Goal: Complete application form: Complete application form

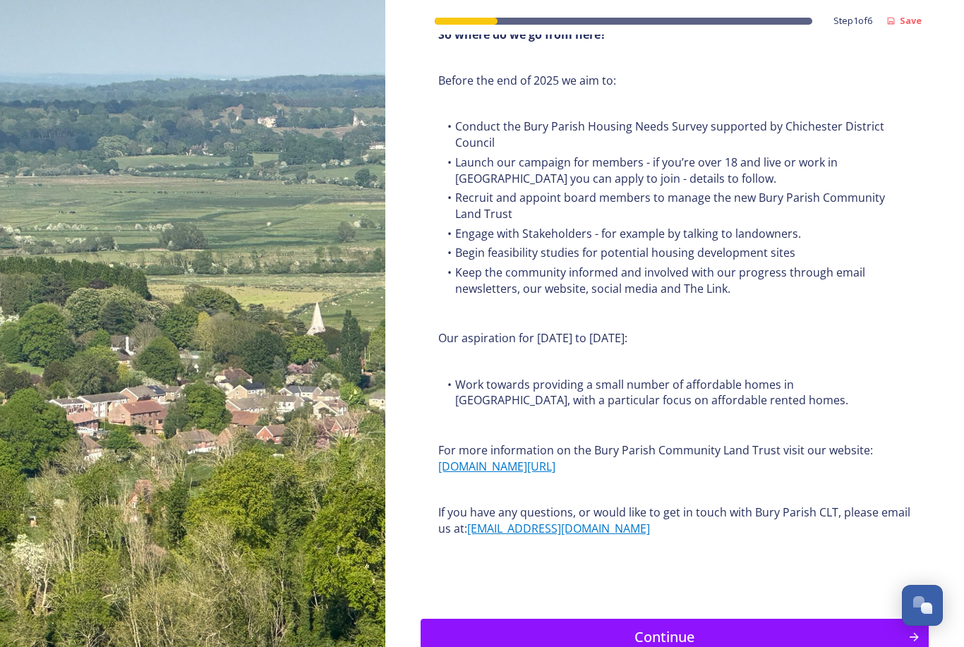
scroll to position [1494, 0]
click at [618, 627] on div "Continue" at bounding box center [664, 637] width 472 height 21
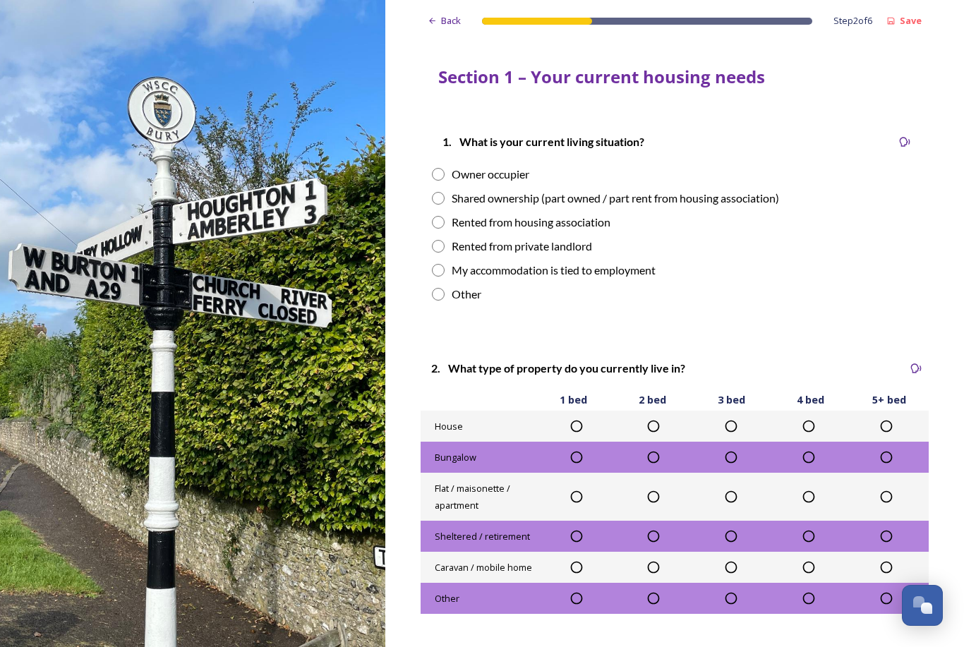
click at [437, 162] on div "1. What is your current living situation? Owner occupier Shared ownership (part…" at bounding box center [674, 218] width 508 height 198
click at [447, 173] on div "Owner occupier" at bounding box center [674, 174] width 485 height 17
radio input "true"
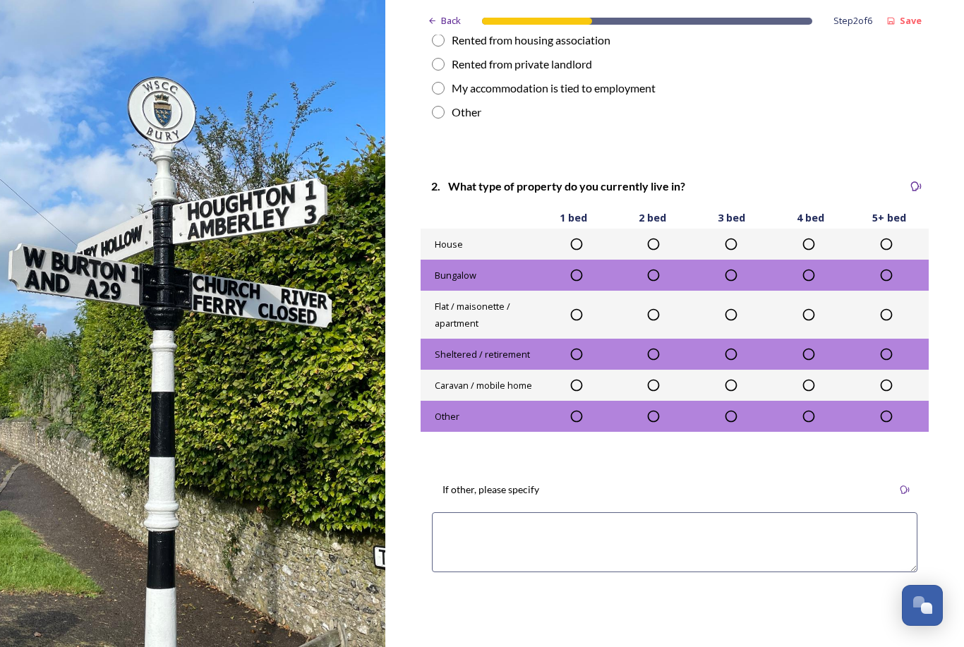
scroll to position [182, 0]
click at [813, 243] on icon at bounding box center [808, 244] width 14 height 14
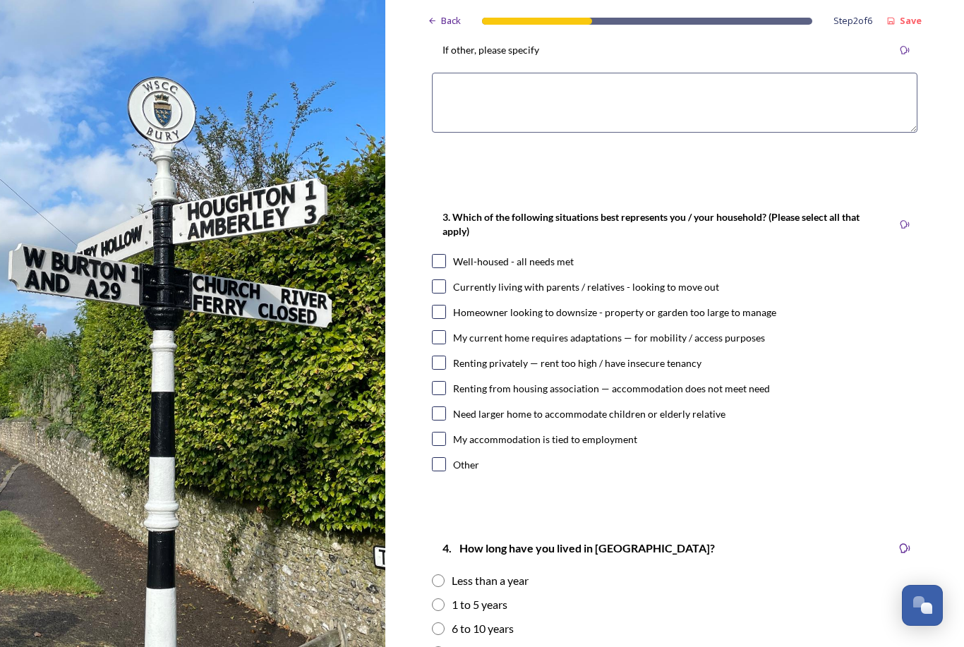
scroll to position [621, 0]
click at [445, 262] on input "checkbox" at bounding box center [439, 261] width 14 height 14
checkbox input "true"
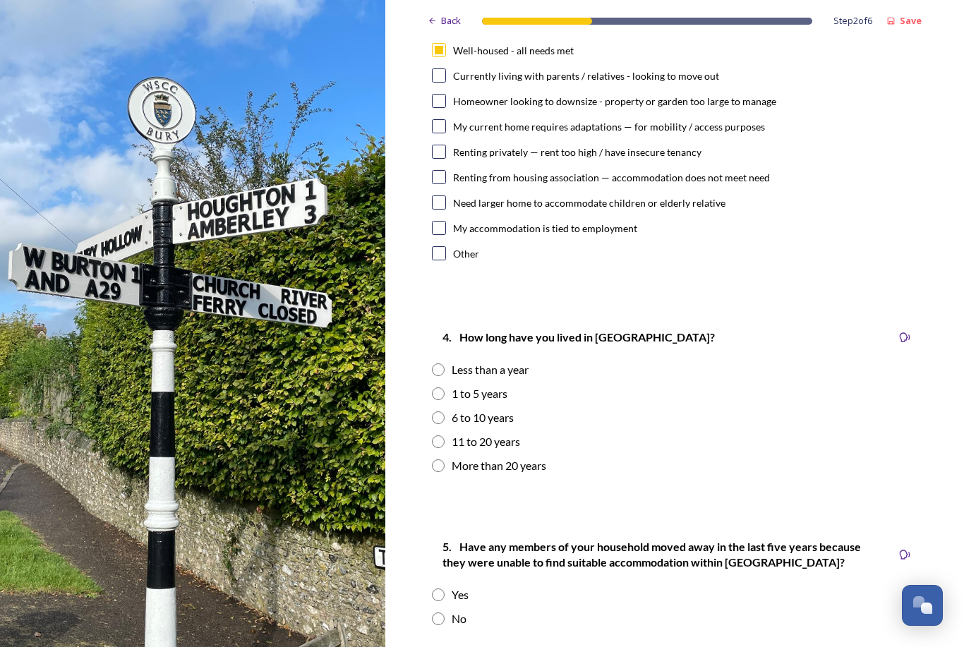
scroll to position [832, 0]
click at [440, 417] on input "radio" at bounding box center [438, 417] width 13 height 13
radio input "true"
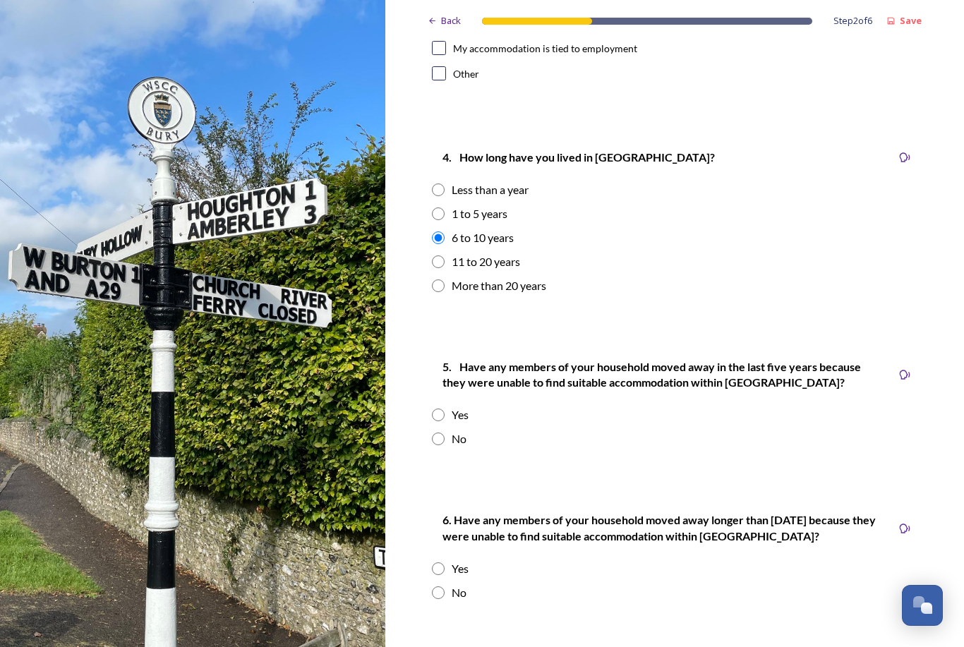
click at [439, 437] on input "radio" at bounding box center [438, 438] width 13 height 13
radio input "true"
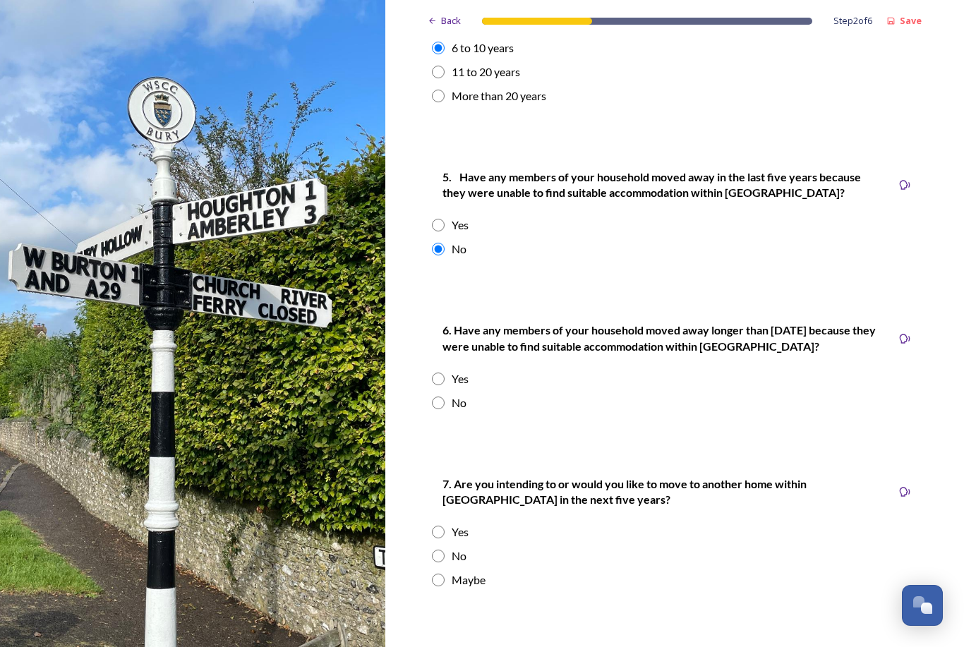
scroll to position [1202, 0]
click at [439, 401] on input "radio" at bounding box center [438, 402] width 13 height 13
radio input "true"
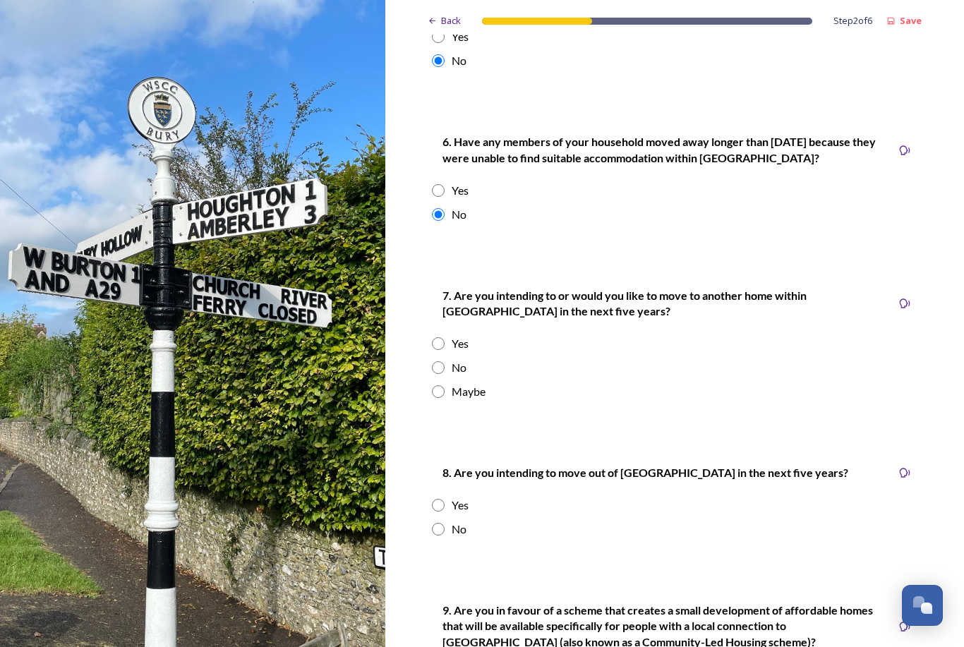
scroll to position [1390, 0]
click at [432, 385] on input "radio" at bounding box center [438, 391] width 13 height 13
radio input "true"
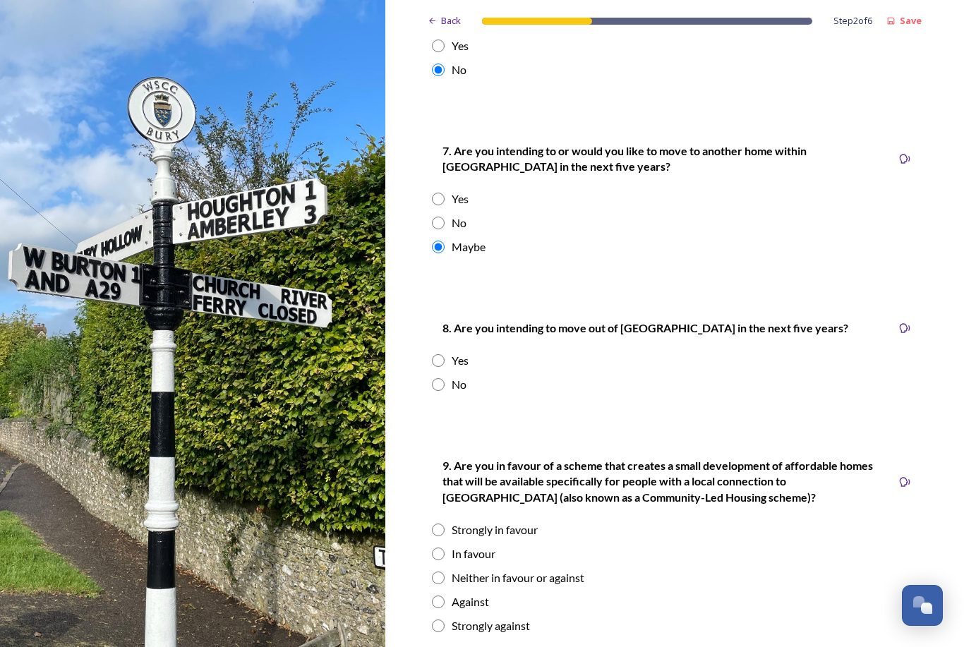
scroll to position [1535, 0]
click at [437, 380] on input "radio" at bounding box center [438, 384] width 13 height 13
radio input "true"
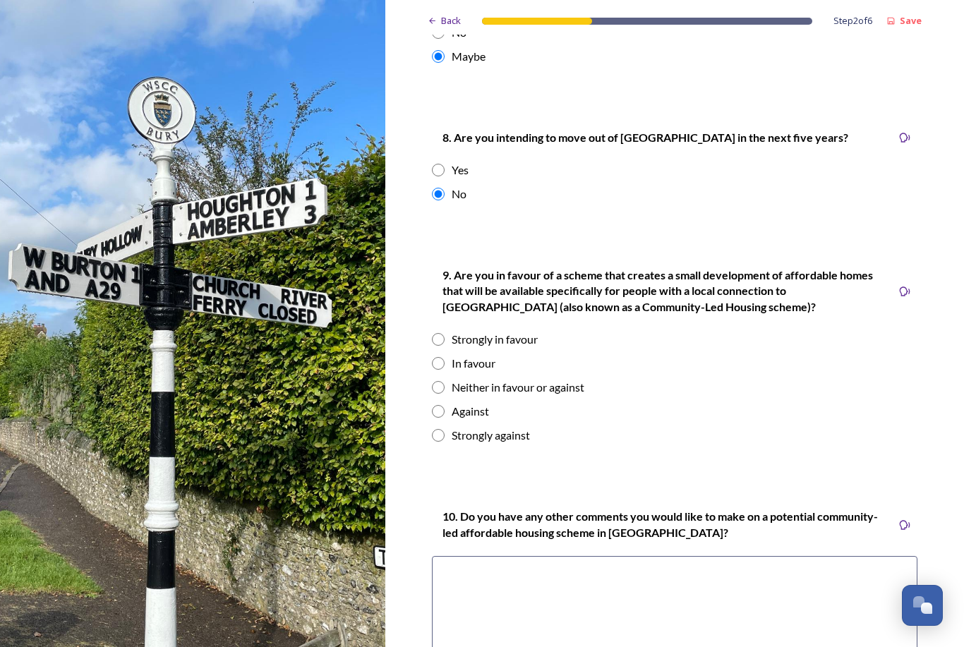
scroll to position [1726, 0]
click at [435, 405] on input "radio" at bounding box center [438, 411] width 13 height 13
radio input "true"
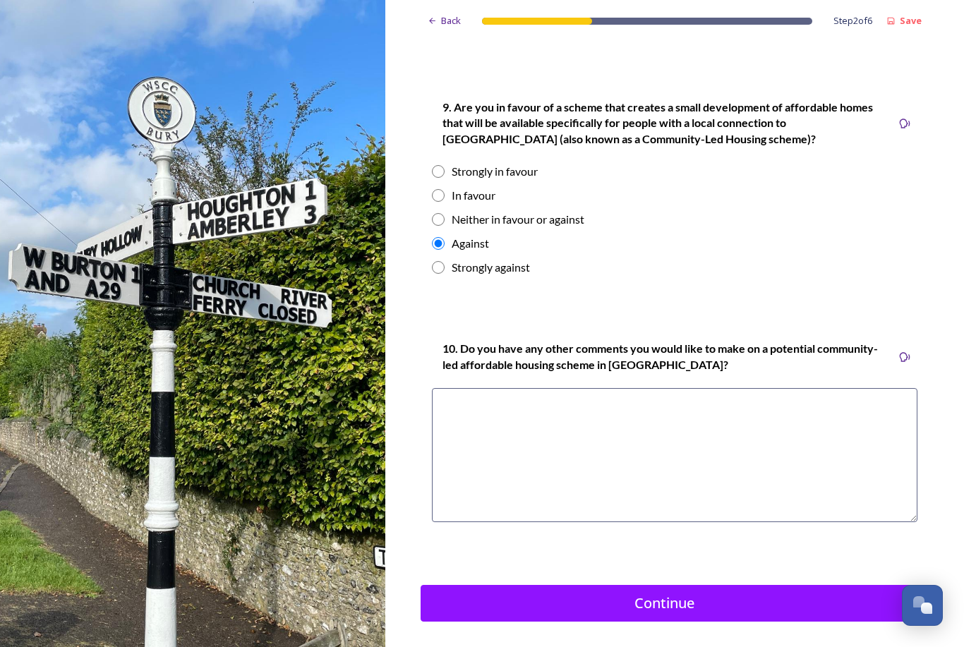
scroll to position [1893, 0]
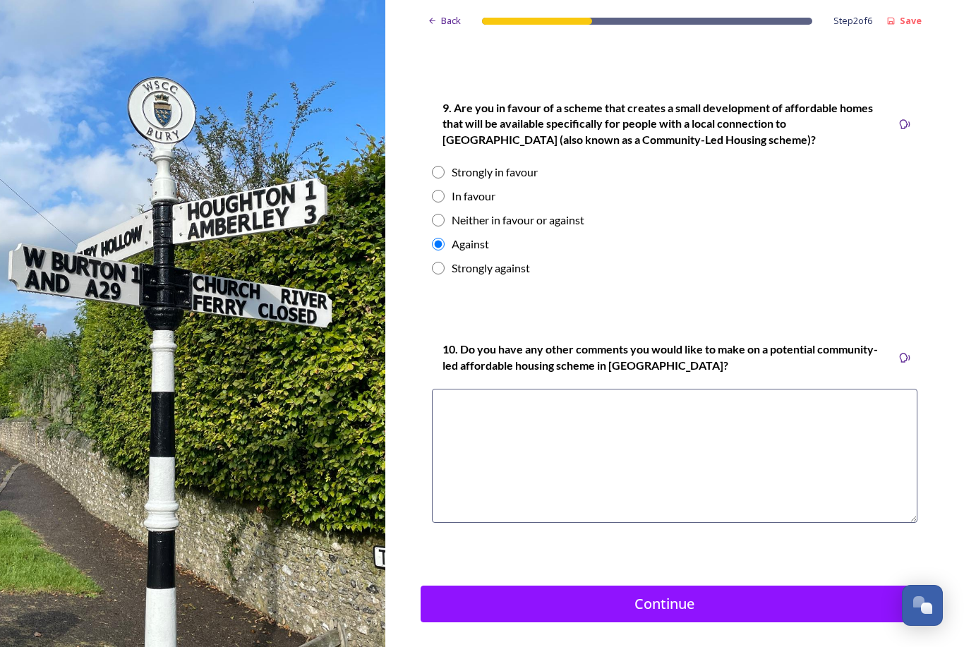
click at [473, 447] on textarea at bounding box center [674, 456] width 485 height 134
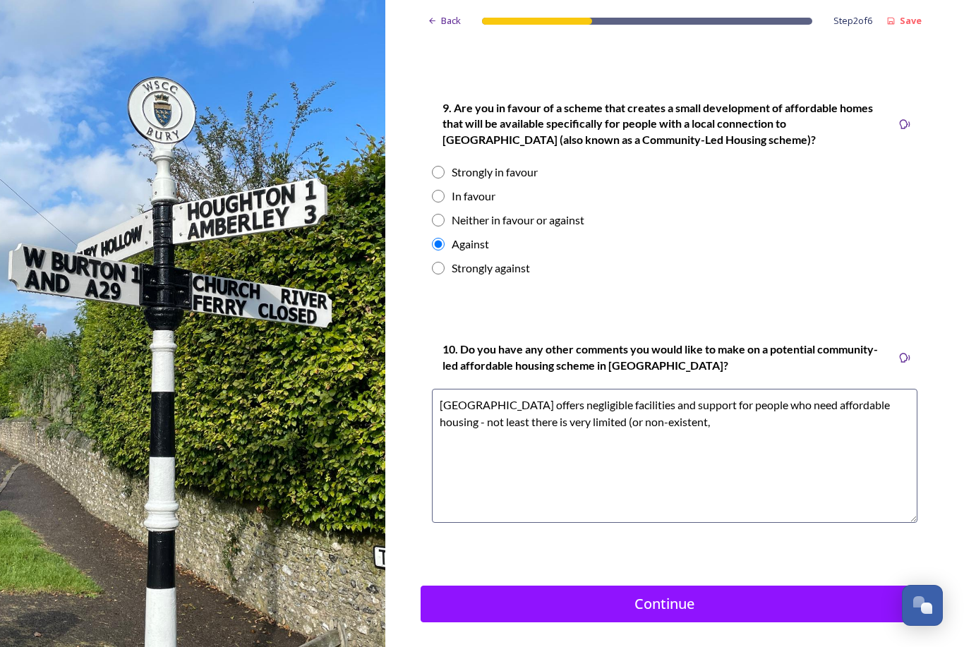
click at [463, 413] on textarea "[GEOGRAPHIC_DATA] offers negligible facilities and support for people who need …" at bounding box center [674, 456] width 485 height 134
click at [884, 403] on textarea "[GEOGRAPHIC_DATA] offers negligible facilities and support for people who need …" at bounding box center [674, 456] width 485 height 134
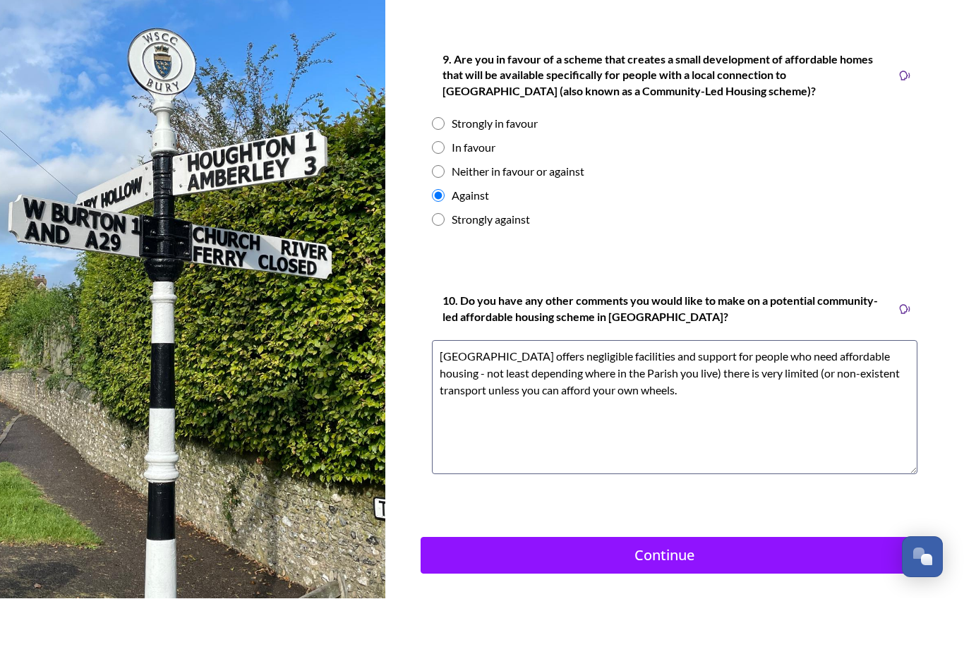
scroll to position [23, 0]
click at [470, 389] on textarea "[GEOGRAPHIC_DATA] offers negligible facilities and support for people who need …" at bounding box center [674, 456] width 485 height 134
click at [698, 389] on textarea "[GEOGRAPHIC_DATA] offers negligible facilities and support for people who need …" at bounding box center [674, 456] width 485 height 134
click at [706, 389] on textarea "[GEOGRAPHIC_DATA] offers negligible facilities and support for people who need …" at bounding box center [674, 456] width 485 height 134
paste textarea "depending where in the Parish you live)"
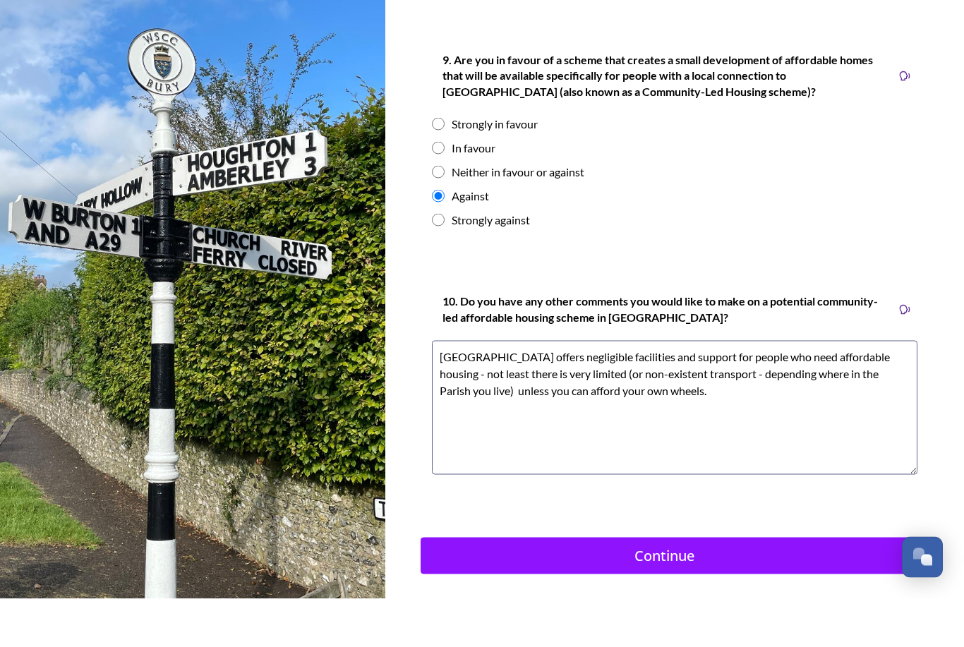
click at [696, 389] on textarea "[GEOGRAPHIC_DATA] offers negligible facilities and support for people who need …" at bounding box center [674, 456] width 485 height 134
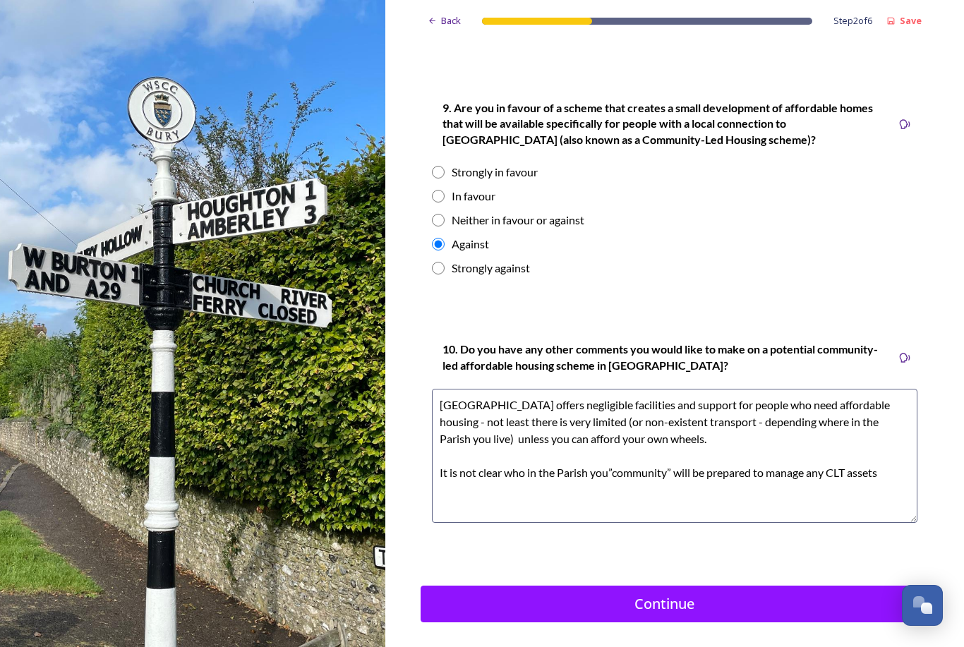
type textarea "[GEOGRAPHIC_DATA] offers negligible facilities and support for people who need …"
click at [739, 593] on div "Continue" at bounding box center [664, 603] width 472 height 21
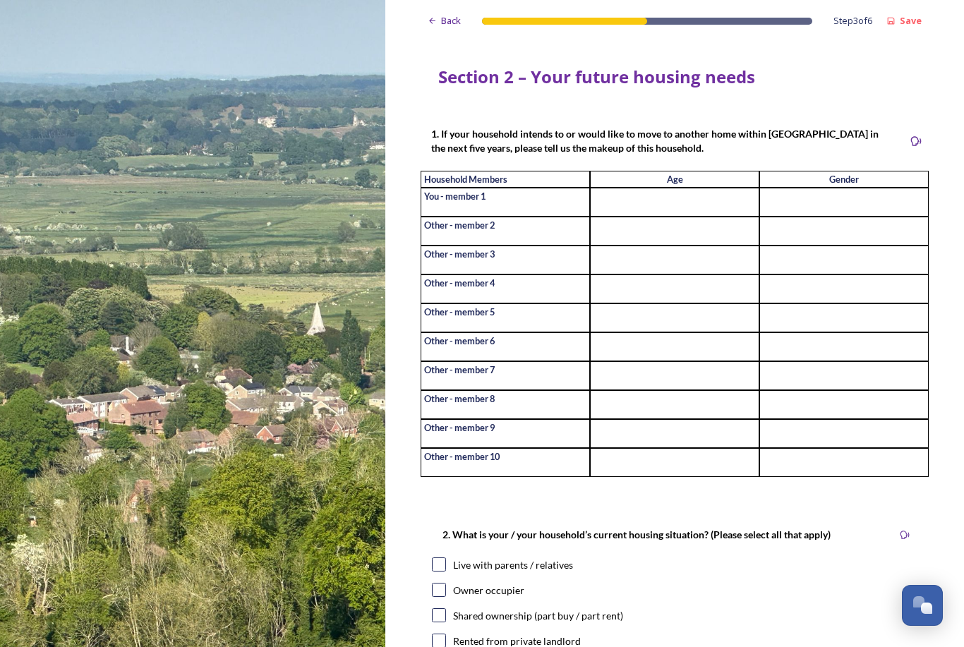
scroll to position [0, 0]
click at [446, 13] on div "Back" at bounding box center [443, 21] width 47 height 28
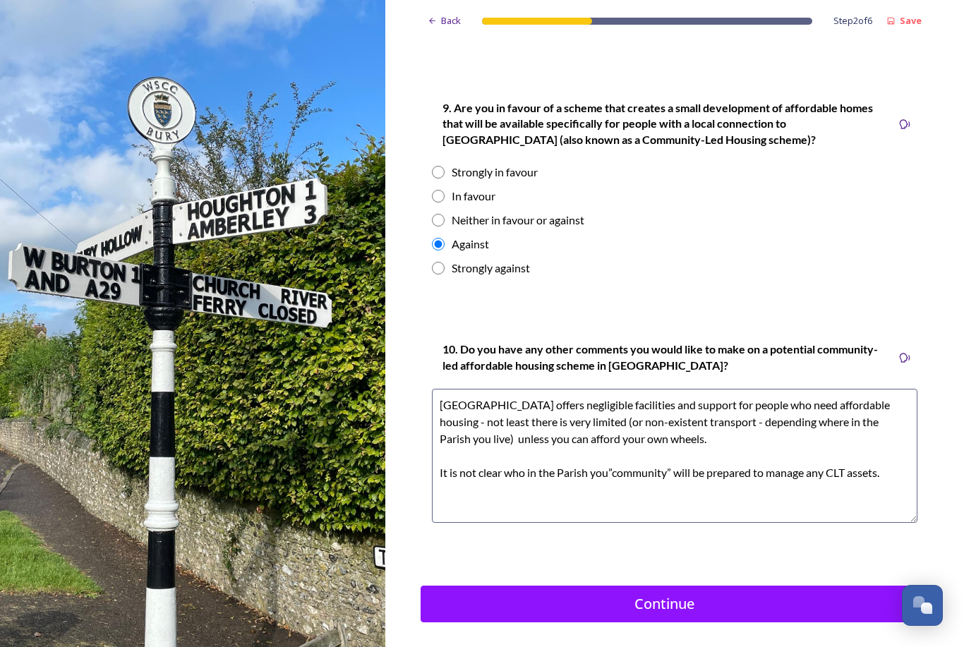
scroll to position [45, 0]
click at [638, 389] on textarea "[GEOGRAPHIC_DATA] offers negligible facilities and support for people who need …" at bounding box center [674, 456] width 485 height 134
click at [900, 389] on textarea "[GEOGRAPHIC_DATA] offers negligible facilities and support for people who need …" at bounding box center [674, 456] width 485 height 134
click at [672, 389] on textarea "[GEOGRAPHIC_DATA] offers negligible facilities and support for people who need …" at bounding box center [674, 456] width 485 height 134
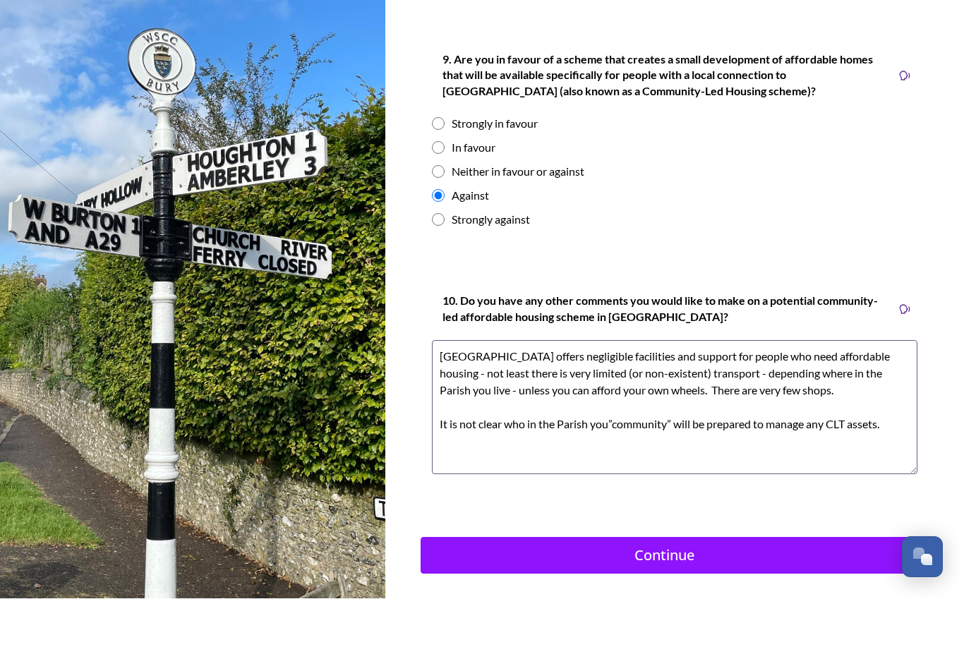
click at [601, 389] on textarea "[GEOGRAPHIC_DATA] offers negligible facilities and support for people who need …" at bounding box center [674, 456] width 485 height 134
type textarea "[GEOGRAPHIC_DATA] offers negligible facilities and support for people who need …"
click at [794, 593] on div "Continue" at bounding box center [664, 603] width 472 height 21
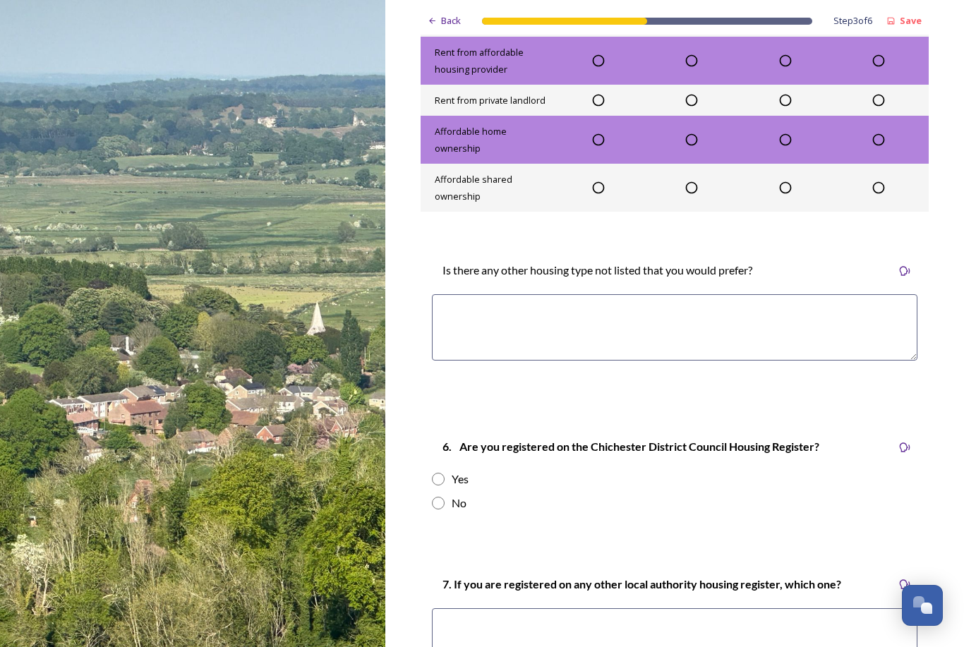
scroll to position [1919, 0]
click at [467, 495] on div "No" at bounding box center [674, 503] width 485 height 17
radio input "true"
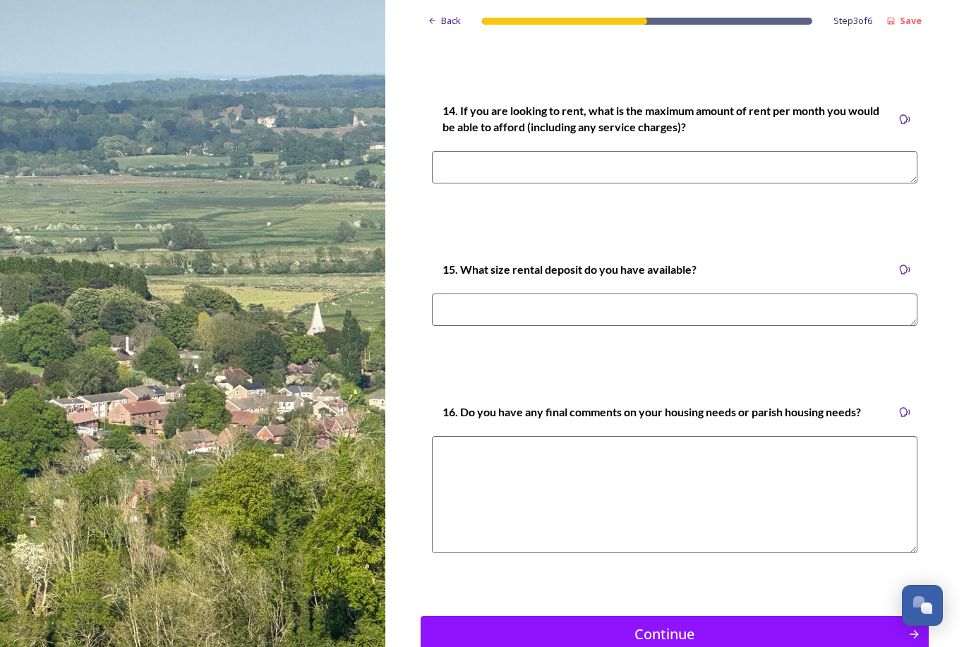
scroll to position [3959, 0]
click at [499, 616] on button "Continue" at bounding box center [674, 634] width 508 height 37
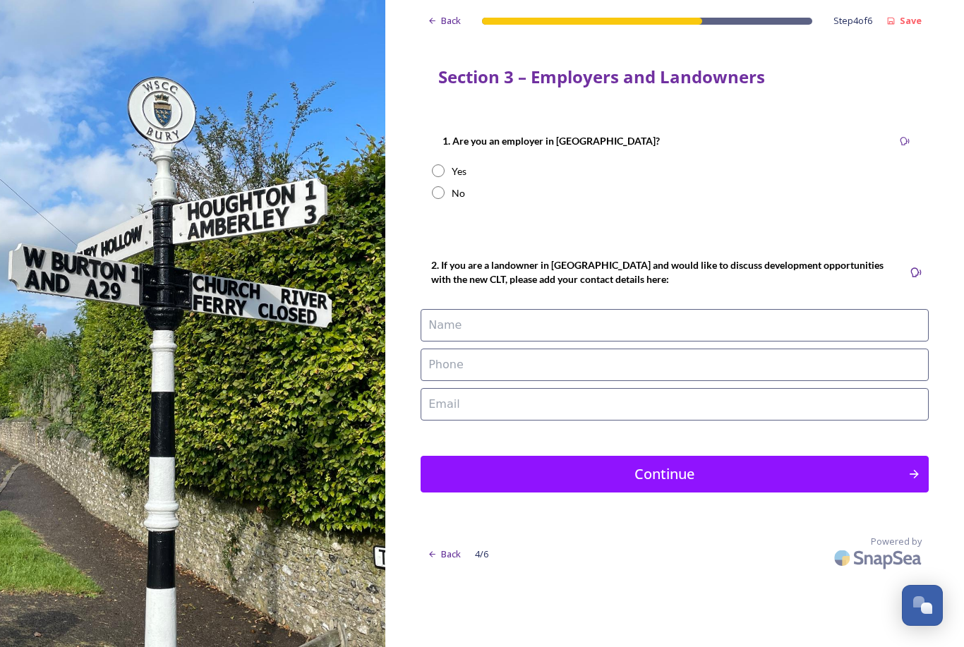
scroll to position [0, 0]
click at [442, 191] on input "radio" at bounding box center [438, 192] width 13 height 13
radio input "true"
click at [496, 476] on div "Continue" at bounding box center [664, 473] width 472 height 21
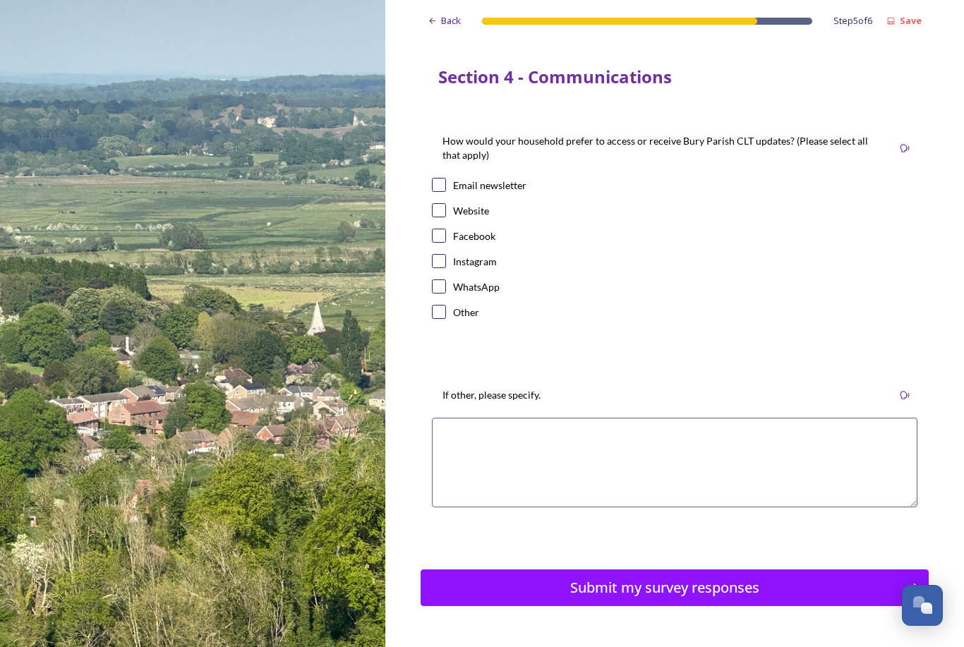
click at [439, 20] on div "Back" at bounding box center [443, 21] width 47 height 28
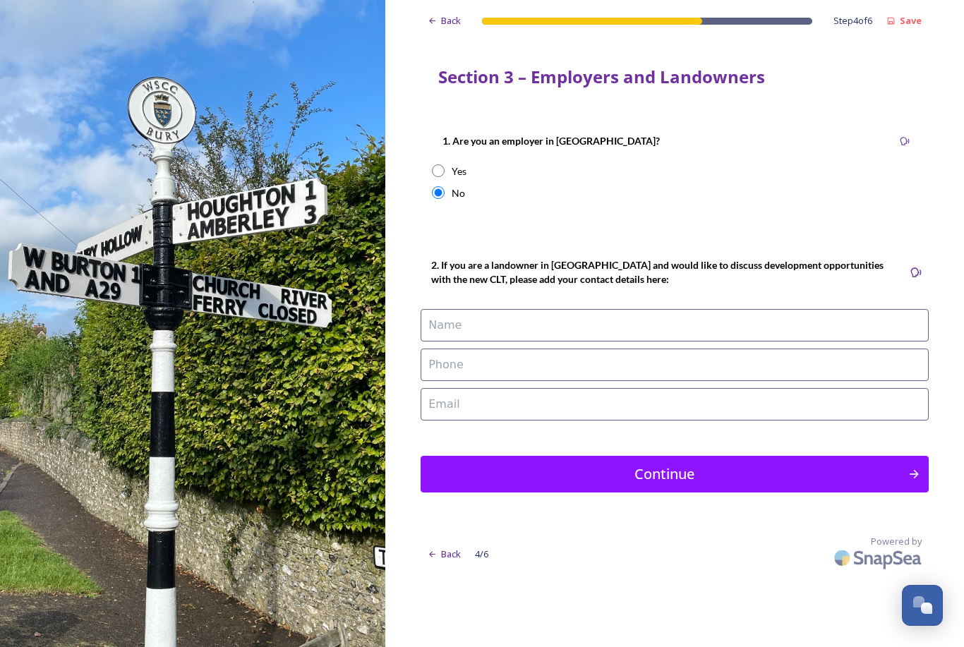
click at [442, 18] on span "Back" at bounding box center [451, 20] width 20 height 13
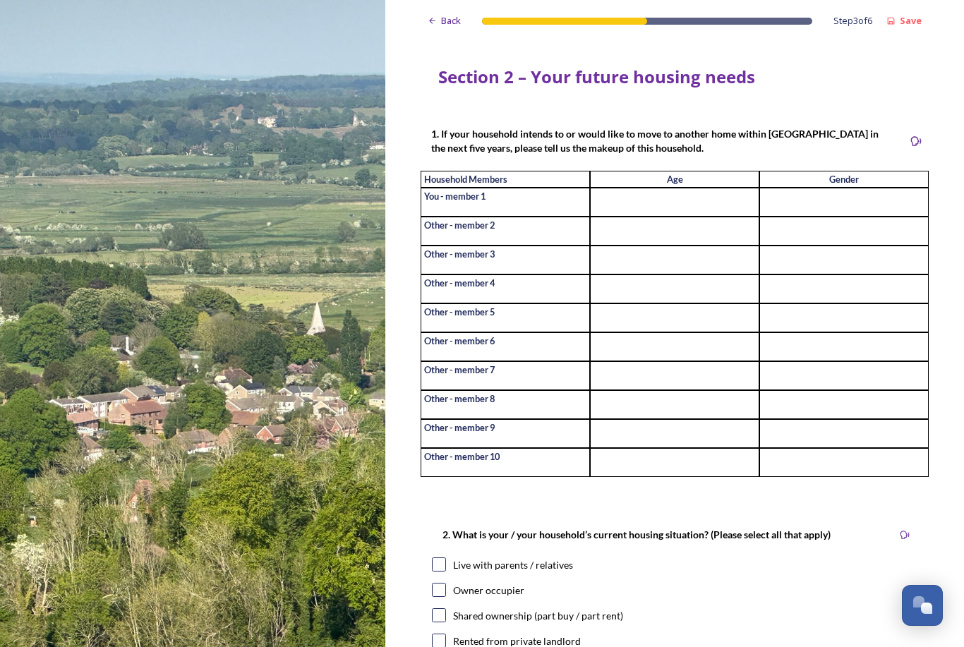
click at [437, 21] on div "Back" at bounding box center [443, 21] width 47 height 28
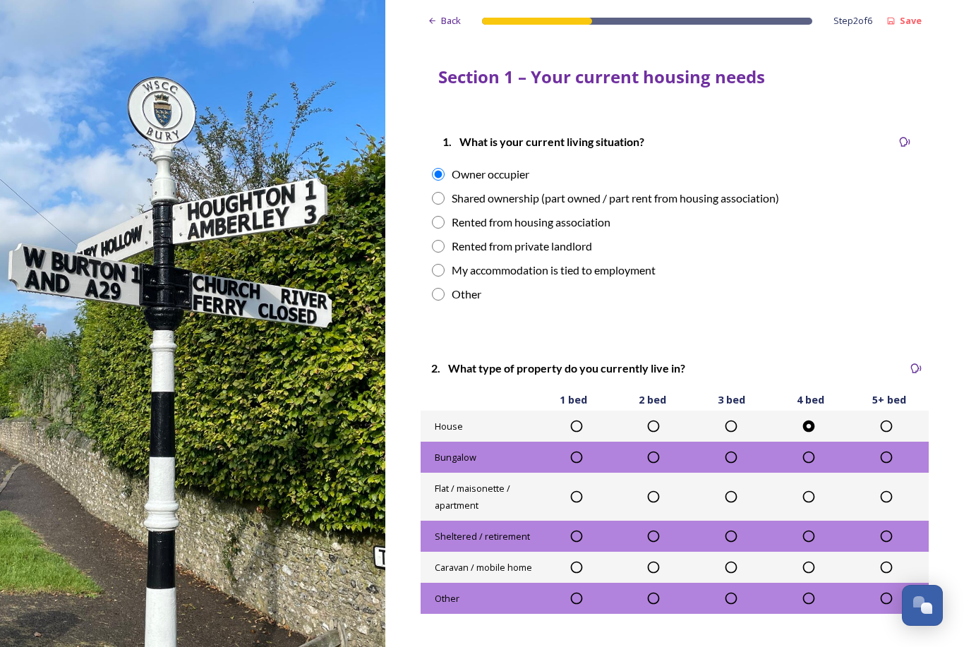
click at [439, 20] on div "Back" at bounding box center [443, 21] width 47 height 28
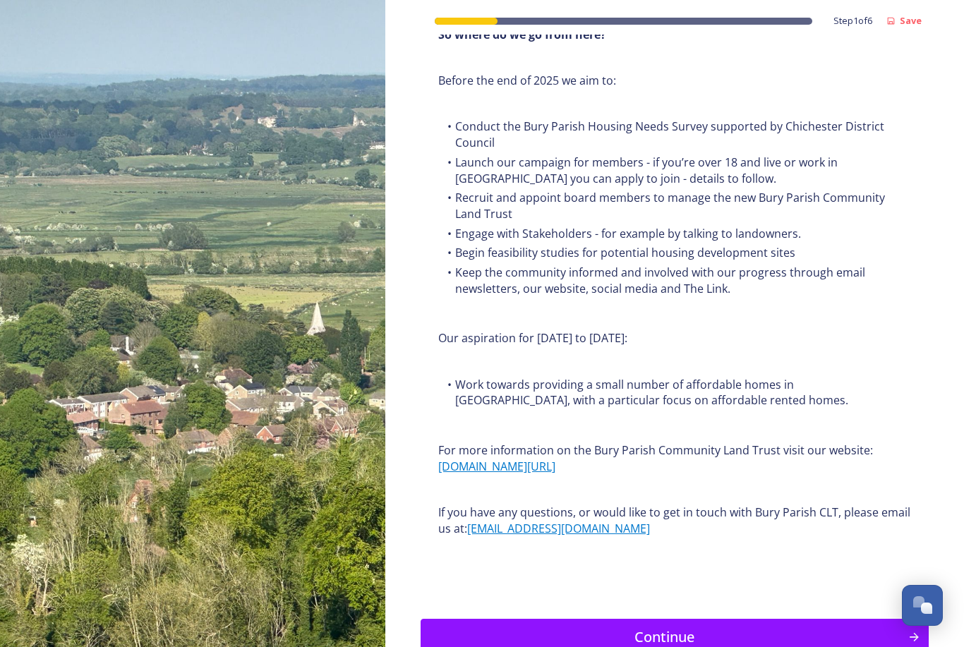
scroll to position [1494, 0]
click at [578, 619] on button "Continue" at bounding box center [674, 637] width 508 height 37
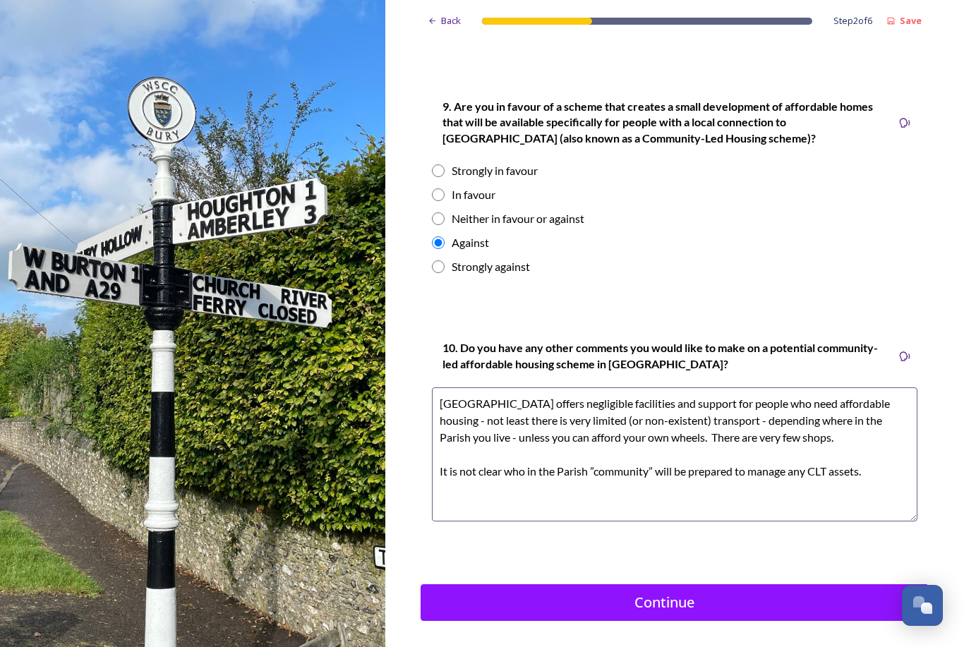
scroll to position [1893, 0]
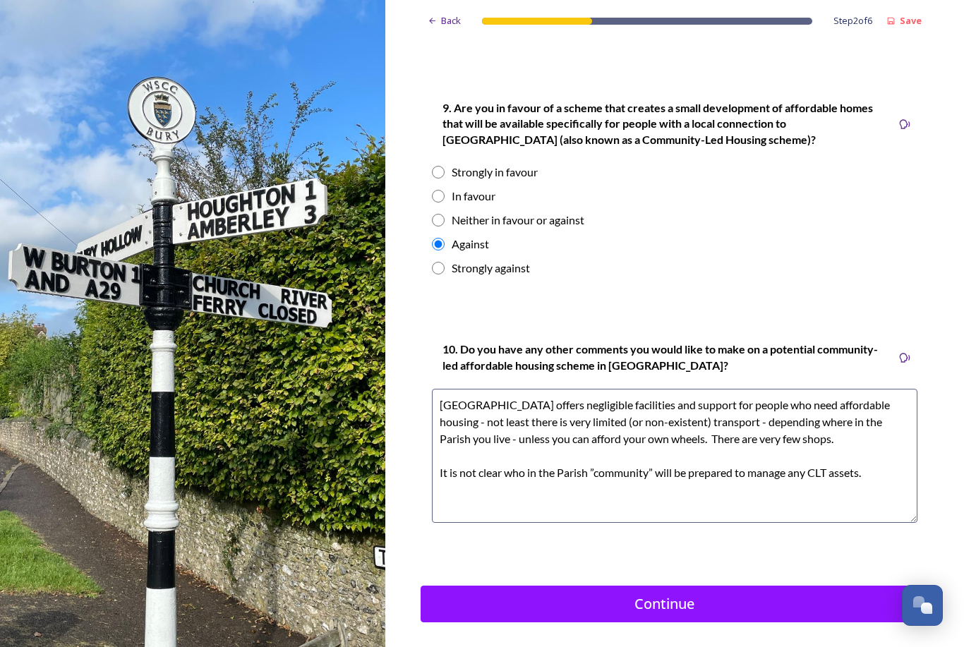
click at [462, 495] on textarea "[GEOGRAPHIC_DATA] offers negligible facilities and support for people who need …" at bounding box center [674, 456] width 485 height 134
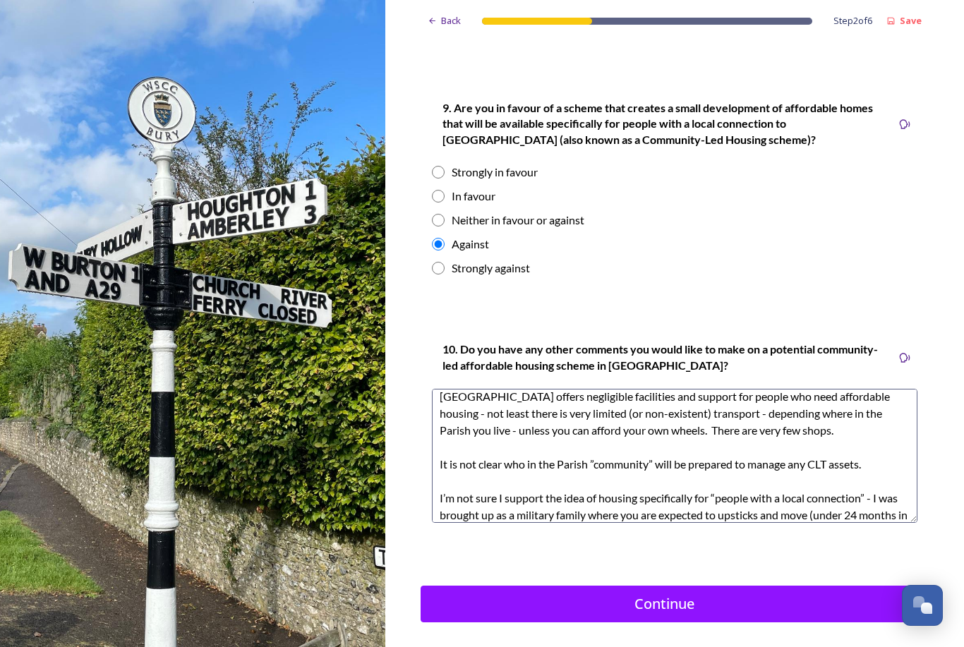
scroll to position [25, 0]
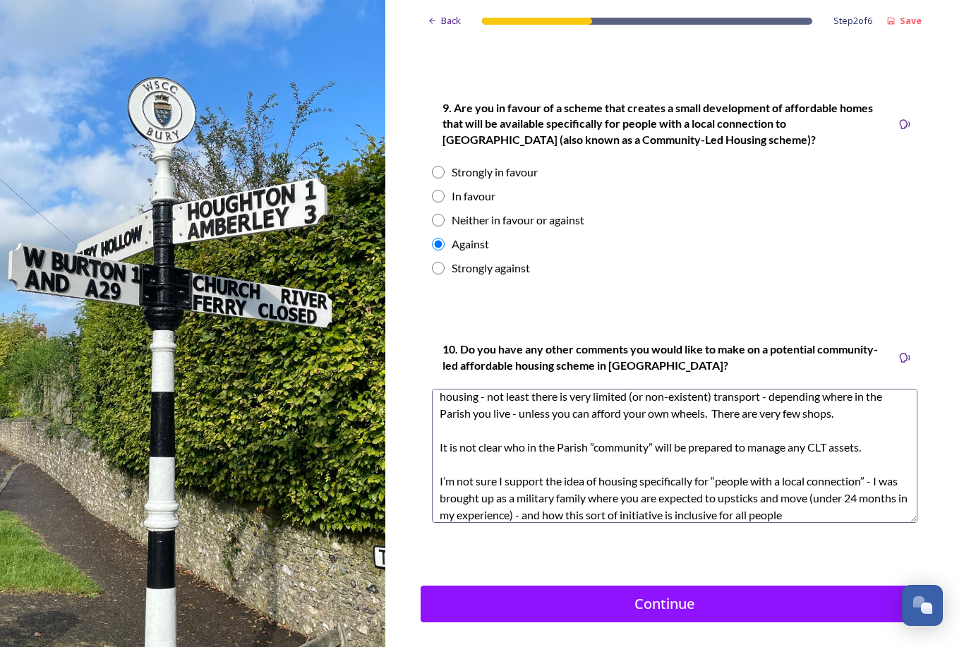
click at [730, 486] on textarea "[GEOGRAPHIC_DATA] offers negligible facilities and support for people who need …" at bounding box center [674, 456] width 485 height 134
click at [516, 480] on textarea "[GEOGRAPHIC_DATA] offers negligible facilities and support for people who need …" at bounding box center [674, 456] width 485 height 134
click at [808, 487] on textarea "[GEOGRAPHIC_DATA] offers negligible facilities and support for people who need …" at bounding box center [674, 456] width 485 height 134
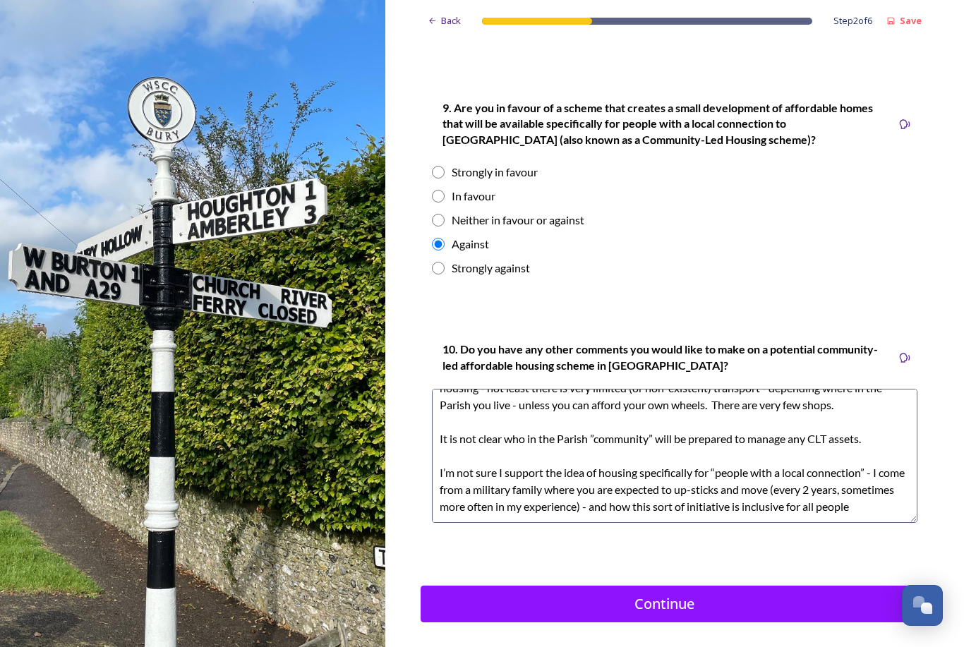
scroll to position [34, 0]
click at [892, 504] on textarea "[GEOGRAPHIC_DATA] offers negligible facilities and support for people who need …" at bounding box center [674, 456] width 485 height 134
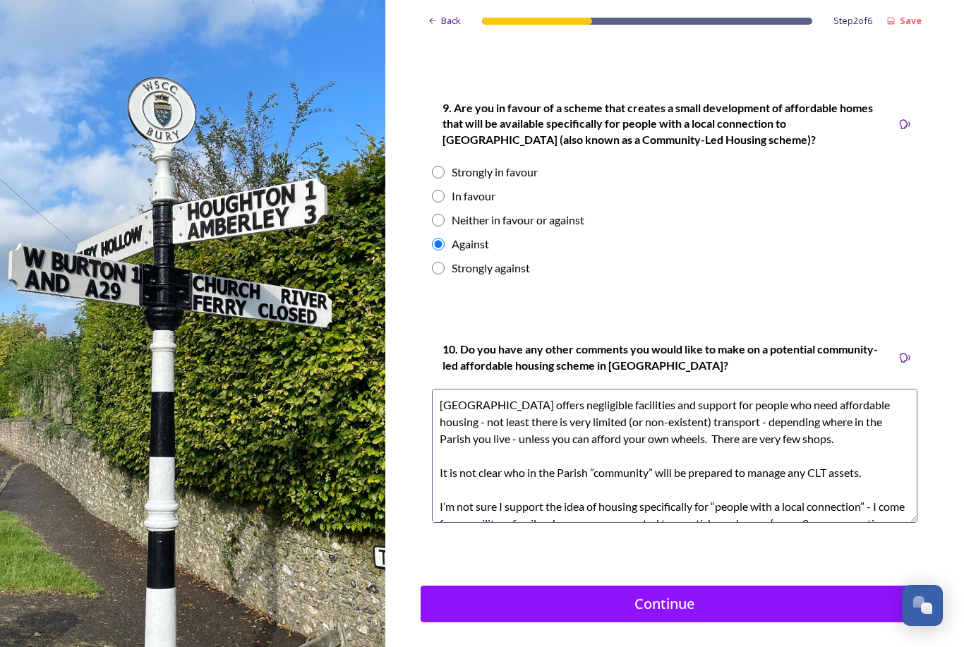
scroll to position [0, 0]
click at [787, 438] on textarea "[GEOGRAPHIC_DATA] offers negligible facilities and support for people who need …" at bounding box center [674, 456] width 485 height 134
click at [787, 430] on textarea "[GEOGRAPHIC_DATA] offers negligible facilities and support for people who need …" at bounding box center [674, 456] width 485 height 134
click at [631, 398] on textarea "[GEOGRAPHIC_DATA] offers negligible facilities and support for people who need …" at bounding box center [674, 456] width 485 height 134
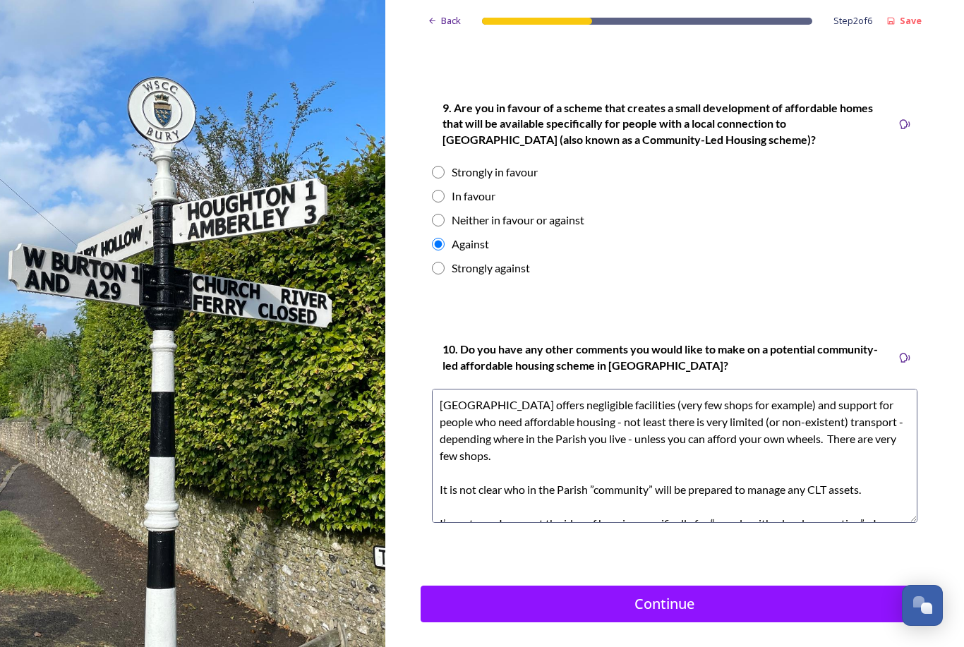
click at [877, 443] on textarea "[GEOGRAPHIC_DATA] offers negligible facilities (very few shops for example) and…" at bounding box center [674, 456] width 485 height 134
click at [909, 428] on textarea "[GEOGRAPHIC_DATA] offers negligible facilities (very few shops for example) and…" at bounding box center [674, 456] width 485 height 134
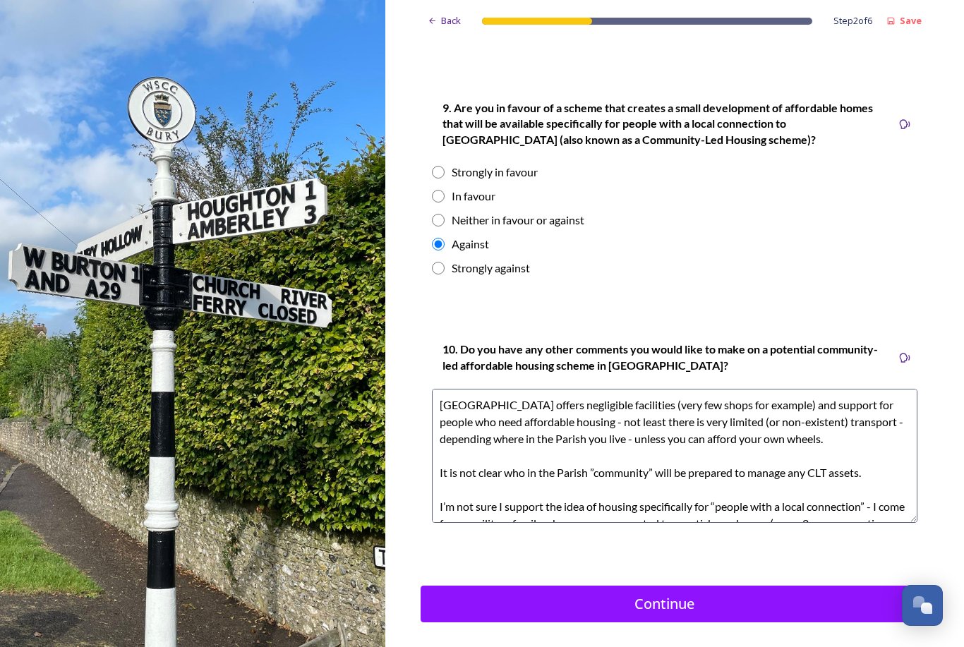
click at [488, 396] on textarea "[GEOGRAPHIC_DATA] offers negligible facilities (very few shops for example) and…" at bounding box center [674, 456] width 485 height 134
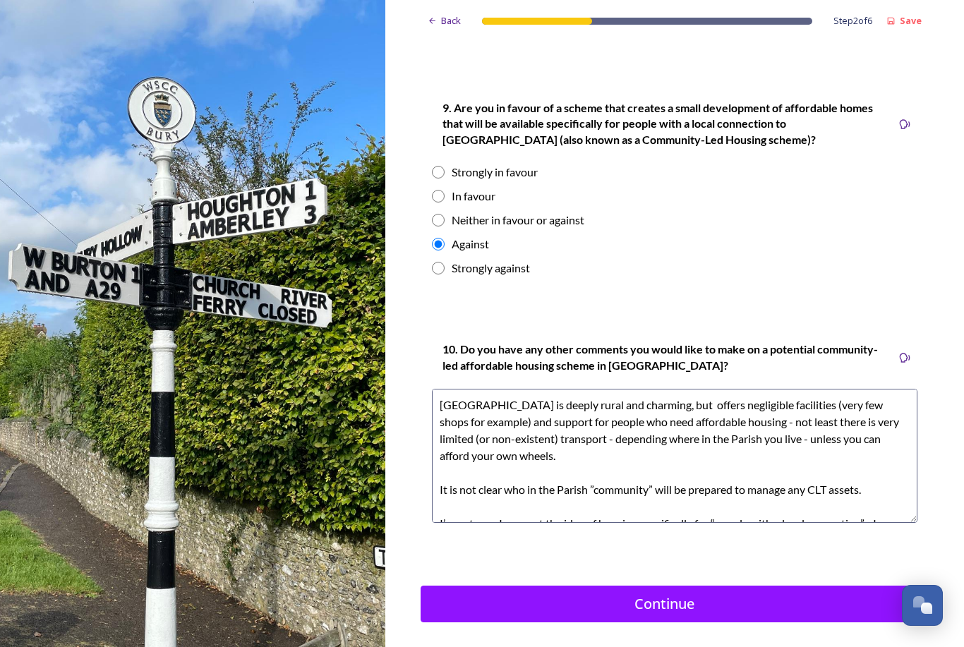
click at [508, 404] on textarea "[GEOGRAPHIC_DATA] is deeply rural and charming, but offers negligible facilitie…" at bounding box center [674, 456] width 485 height 134
type textarea "[GEOGRAPHIC_DATA] is deeply rural and charming, but offers negligible facilitie…"
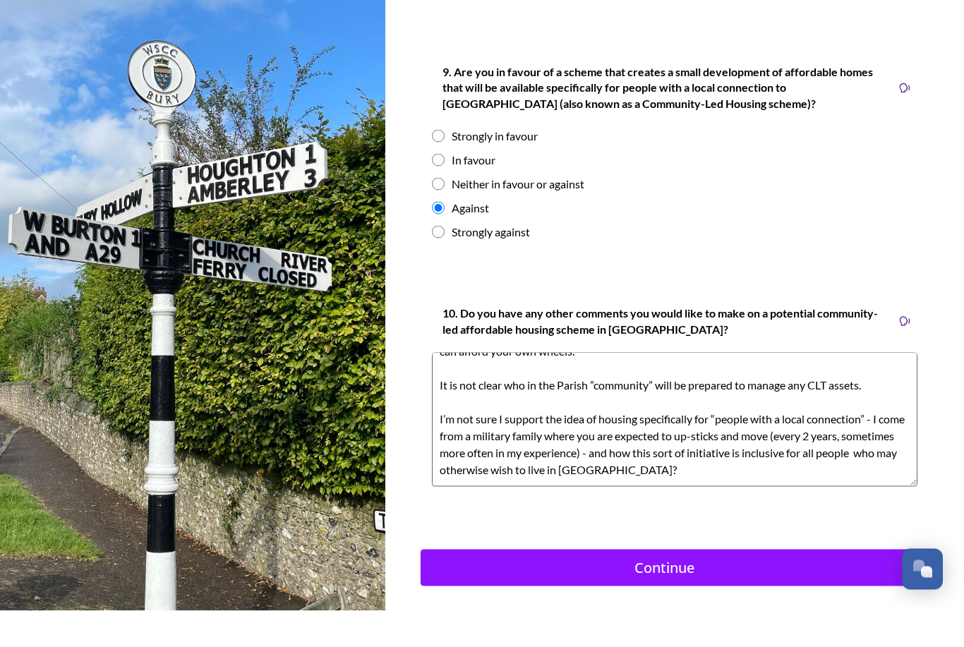
scroll to position [45, 0]
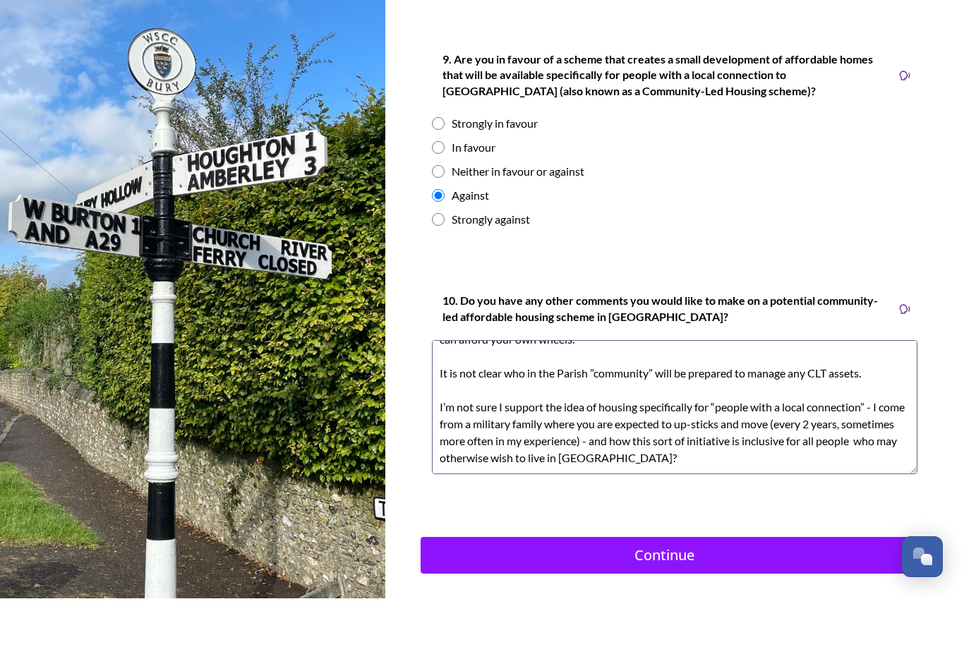
click at [526, 593] on div "Continue" at bounding box center [664, 603] width 472 height 21
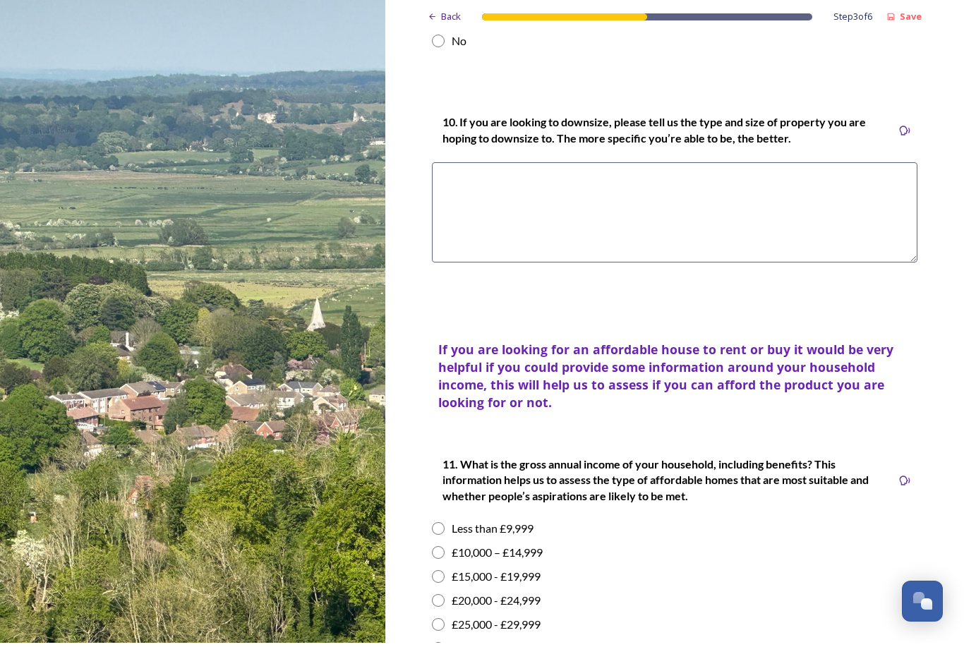
scroll to position [0, 0]
